Goal: Information Seeking & Learning: Understand process/instructions

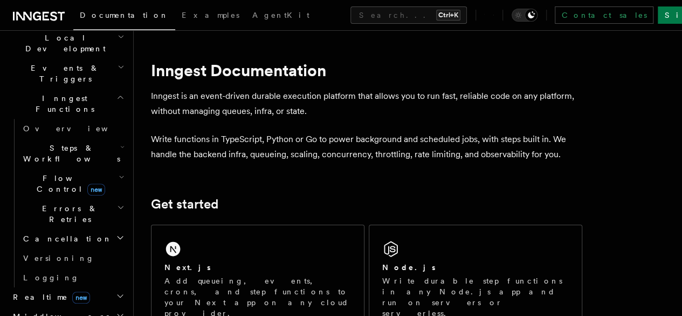
scroll to position [314, 0]
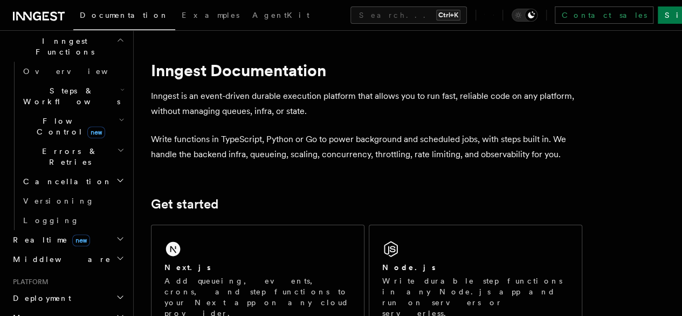
click at [60, 288] on h2 "Deployment" at bounding box center [68, 297] width 118 height 19
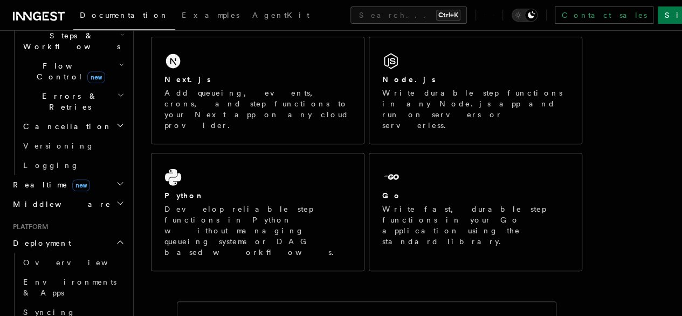
scroll to position [188, 0]
click at [46, 237] on span "Deployment" at bounding box center [40, 242] width 63 height 11
click at [47, 237] on span "Deployment" at bounding box center [40, 242] width 63 height 11
click at [45, 258] on span "Overview" at bounding box center [78, 262] width 111 height 9
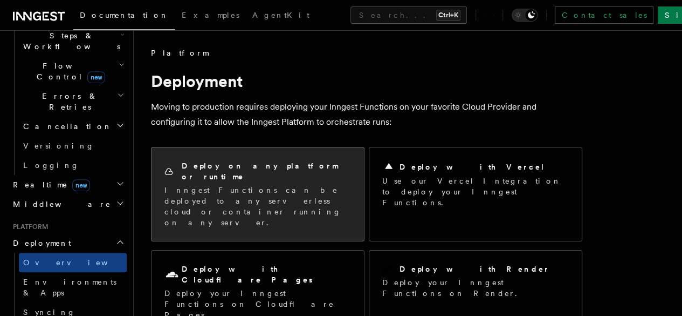
scroll to position [19, 0]
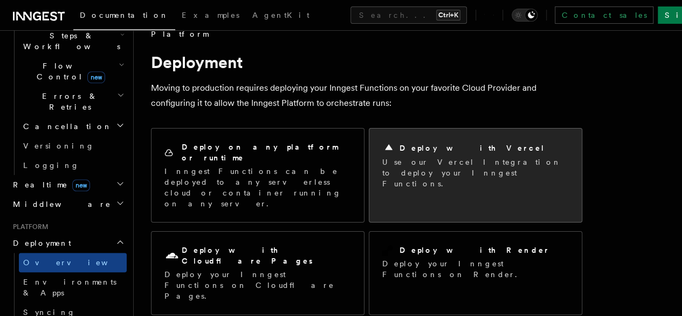
click at [400, 166] on p "Use our Vercel Integration to deploy your Inngest Functions." at bounding box center [475, 172] width 187 height 32
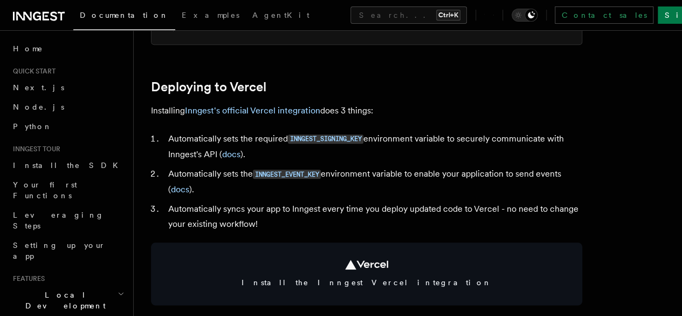
scroll to position [467, 0]
click at [239, 115] on link "Inngest's official Vercel integration" at bounding box center [252, 110] width 135 height 10
click at [279, 115] on link "Inngest's official Vercel integration" at bounding box center [252, 110] width 135 height 10
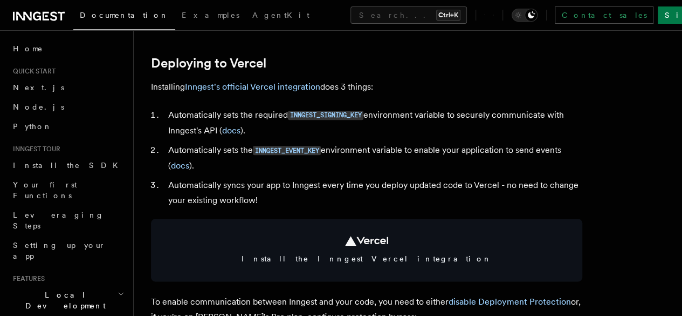
scroll to position [489, 0]
click at [276, 92] on link "Inngest's official Vercel integration" at bounding box center [252, 87] width 135 height 10
